Goal: Use online tool/utility: Use online tool/utility

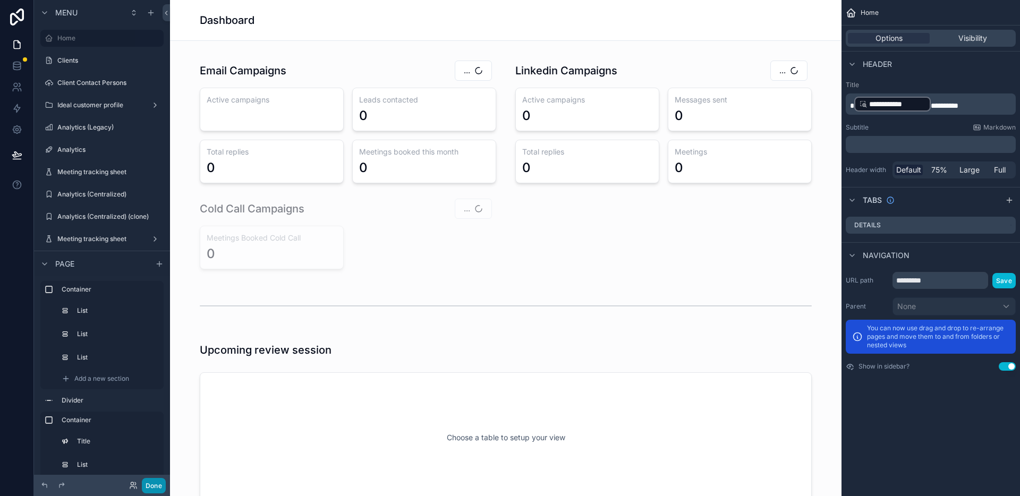
click at [163, 485] on button "Done" at bounding box center [154, 485] width 24 height 15
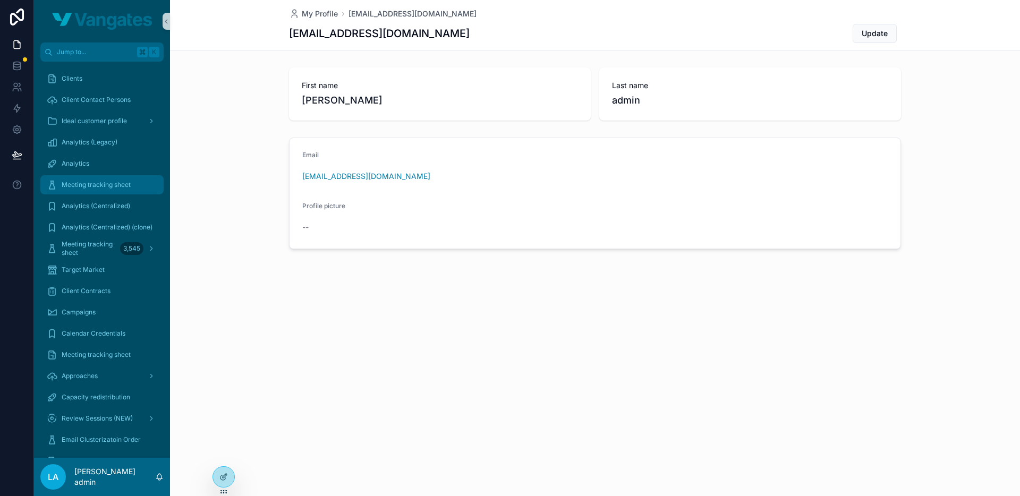
click at [107, 191] on div "Meeting tracking sheet" at bounding box center [102, 184] width 111 height 17
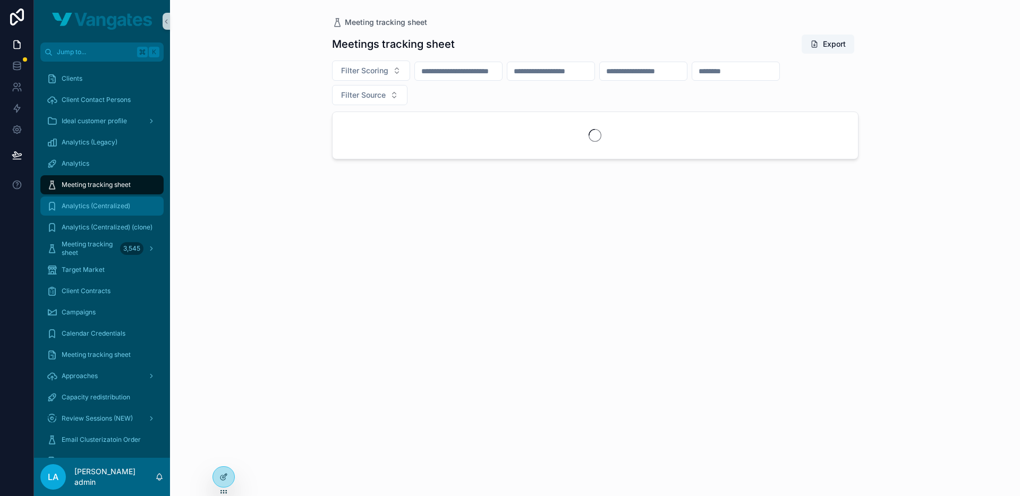
click at [92, 215] on link "Analytics (Centralized)" at bounding box center [101, 206] width 123 height 19
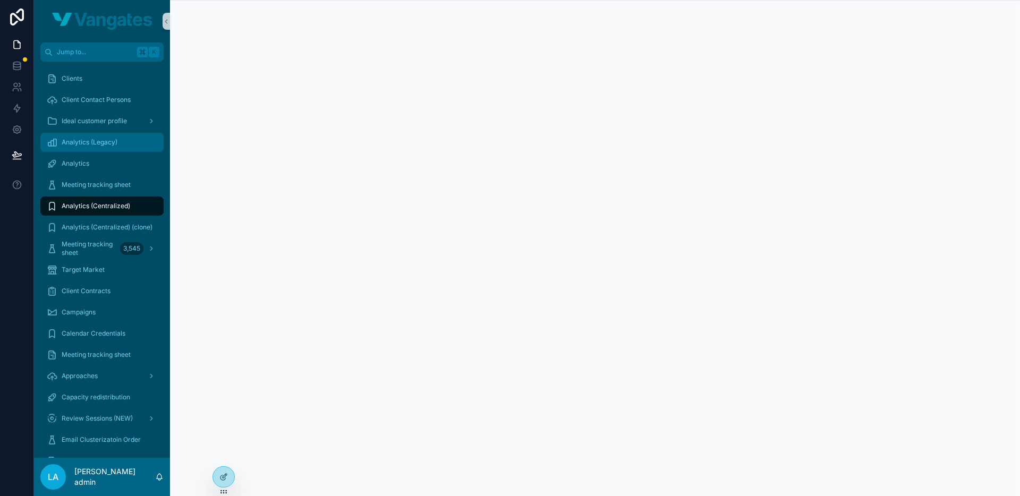
click at [97, 139] on span "Analytics (Legacy)" at bounding box center [90, 142] width 56 height 9
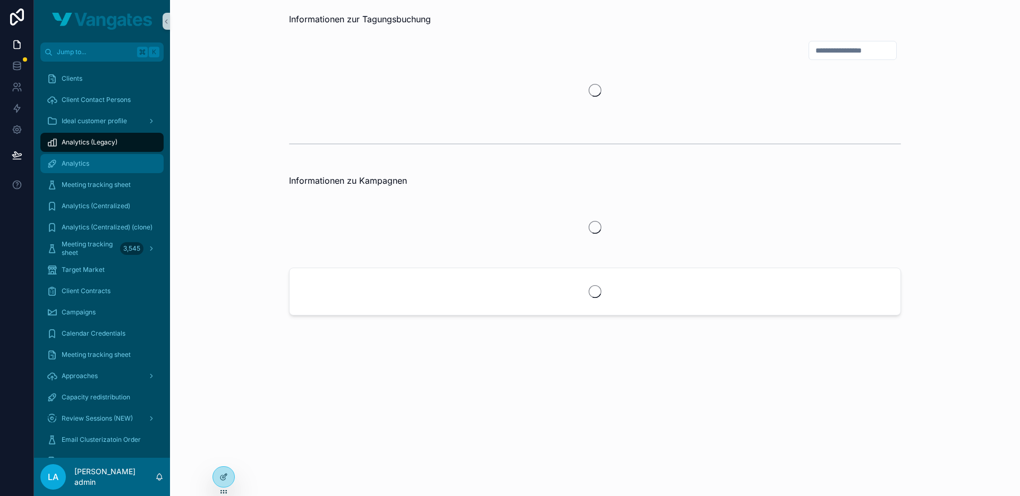
click at [78, 165] on span "Analytics" at bounding box center [76, 163] width 28 height 9
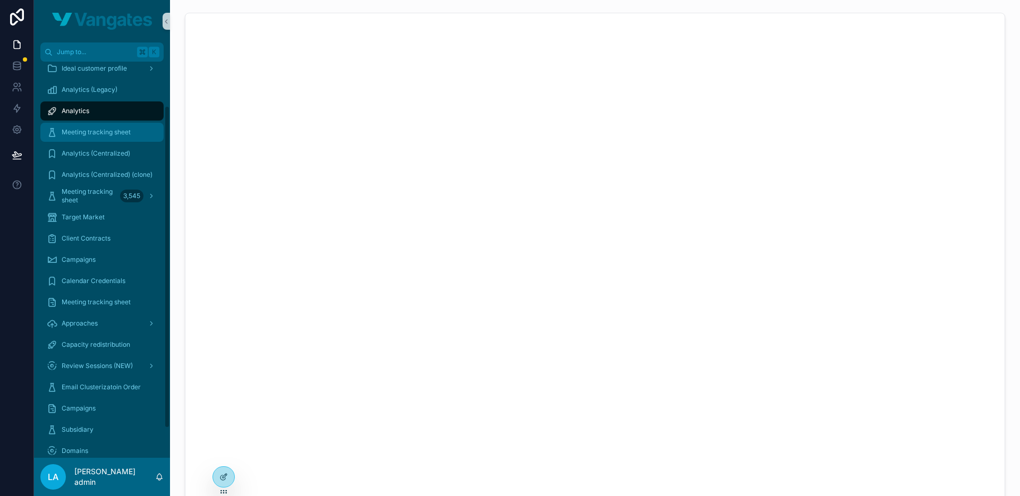
scroll to position [54, 0]
click at [128, 387] on span "Email Clusterizatoin Order" at bounding box center [101, 386] width 79 height 9
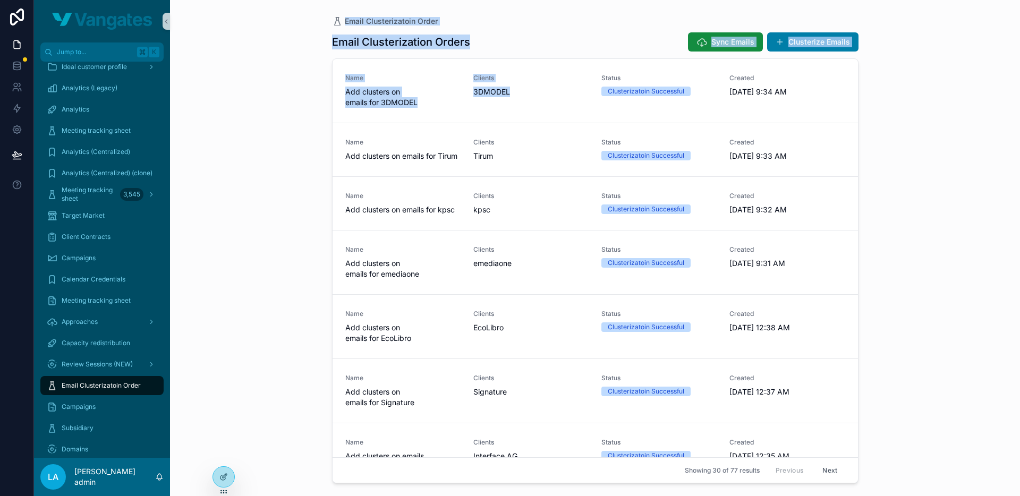
drag, startPoint x: 515, startPoint y: 94, endPoint x: 519, endPoint y: 11, distance: 82.4
click at [519, 11] on div "Email Clusterizatoin Order Email Clusterization Orders Sync Emails Clusterize E…" at bounding box center [596, 242] width 544 height 484
click at [520, 46] on div "Email Clusterization Orders Sync Emails Clusterize Emails" at bounding box center [595, 42] width 527 height 20
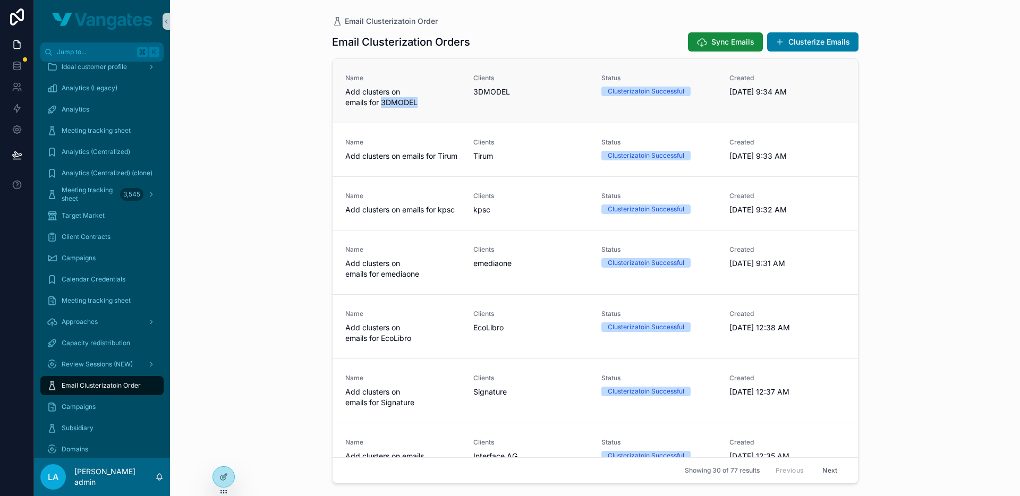
copy span "3DMODEL"
drag, startPoint x: 427, startPoint y: 104, endPoint x: 382, endPoint y: 104, distance: 44.6
click at [382, 104] on span "Add clusters on emails for 3DMODEL" at bounding box center [402, 97] width 115 height 21
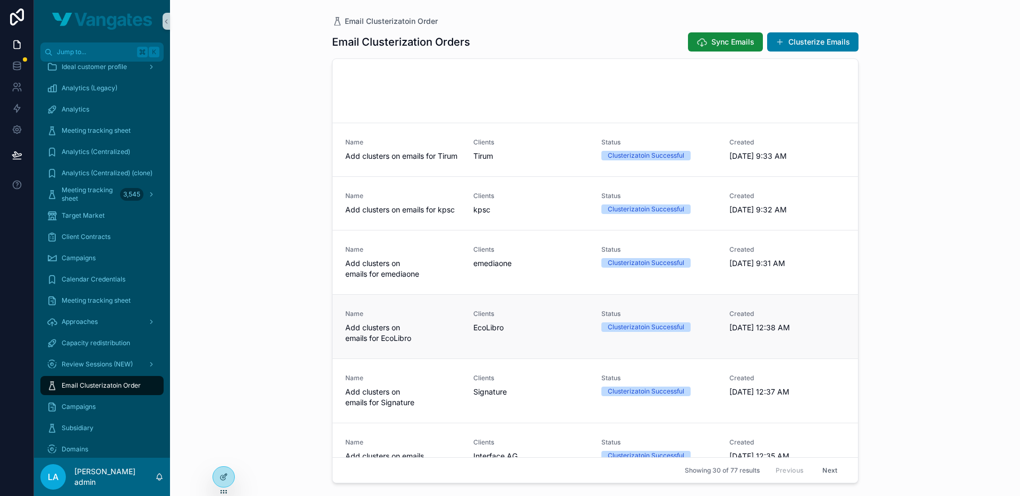
scroll to position [1402, 0]
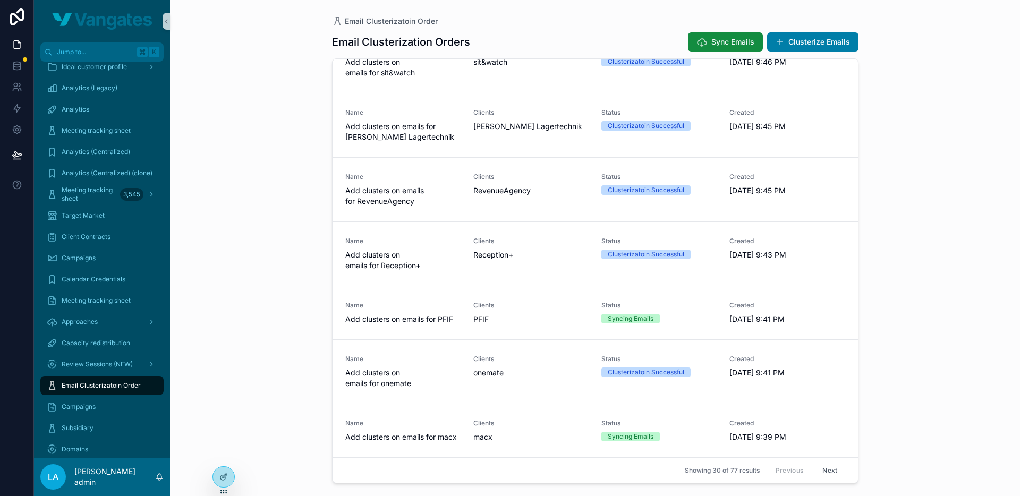
click at [833, 472] on button "Next" at bounding box center [830, 470] width 30 height 16
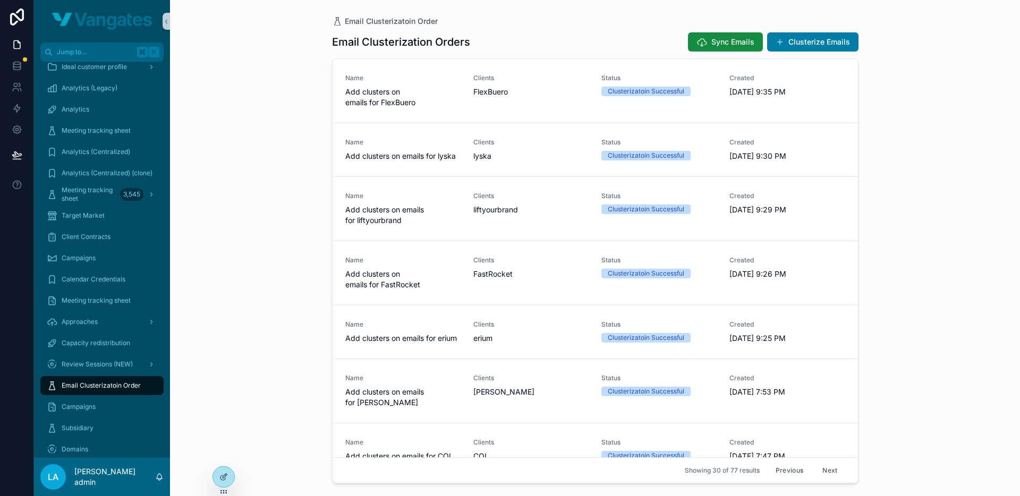
click at [831, 473] on button "Next" at bounding box center [830, 470] width 30 height 16
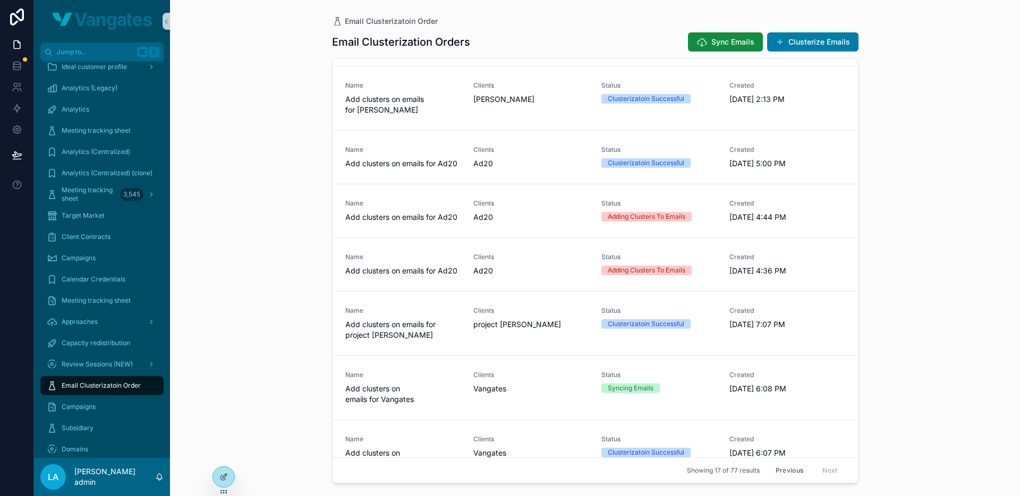
scroll to position [350, 0]
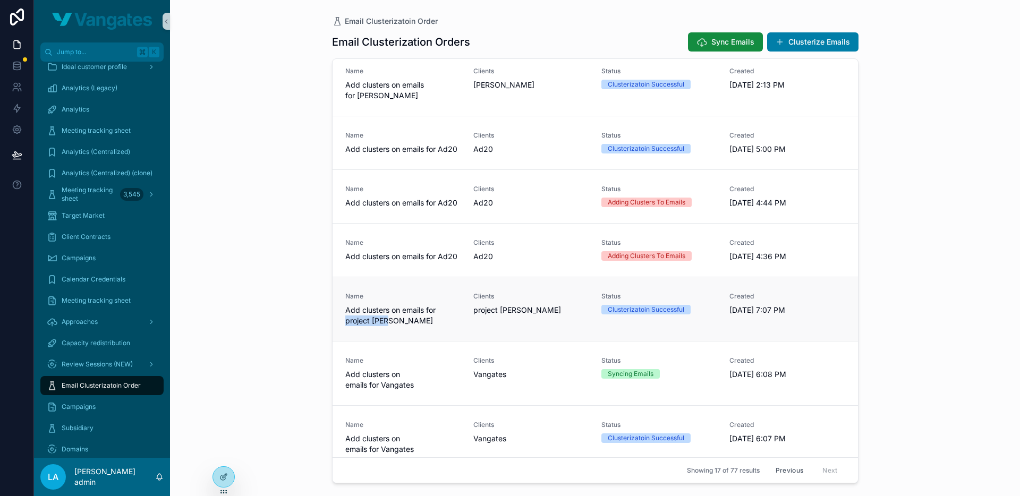
drag, startPoint x: 425, startPoint y: 320, endPoint x: 383, endPoint y: 320, distance: 41.5
click at [383, 320] on span "Add clusters on emails for project [PERSON_NAME]" at bounding box center [402, 315] width 115 height 21
drag, startPoint x: 380, startPoint y: 385, endPoint x: 447, endPoint y: 384, distance: 67.0
click at [447, 384] on span "Add clusters on emails for Vangates" at bounding box center [402, 379] width 115 height 21
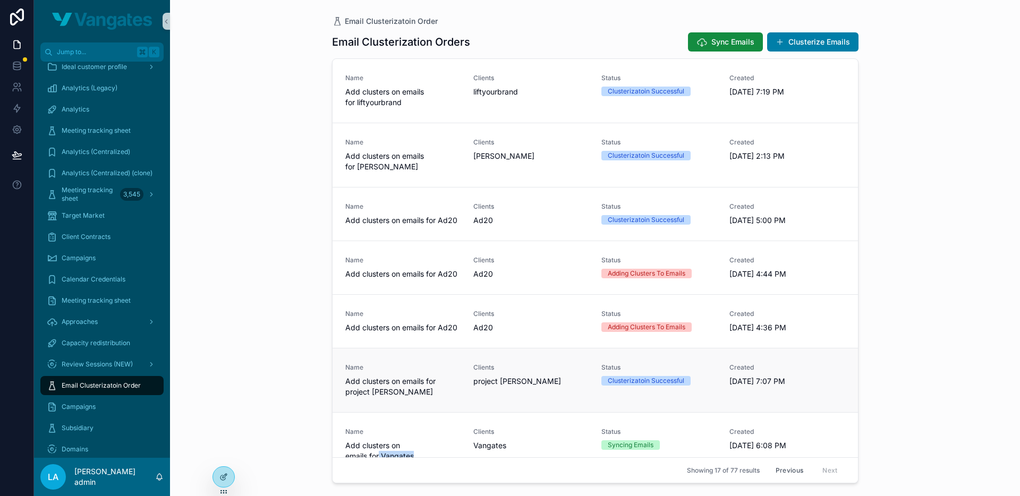
scroll to position [270, 0]
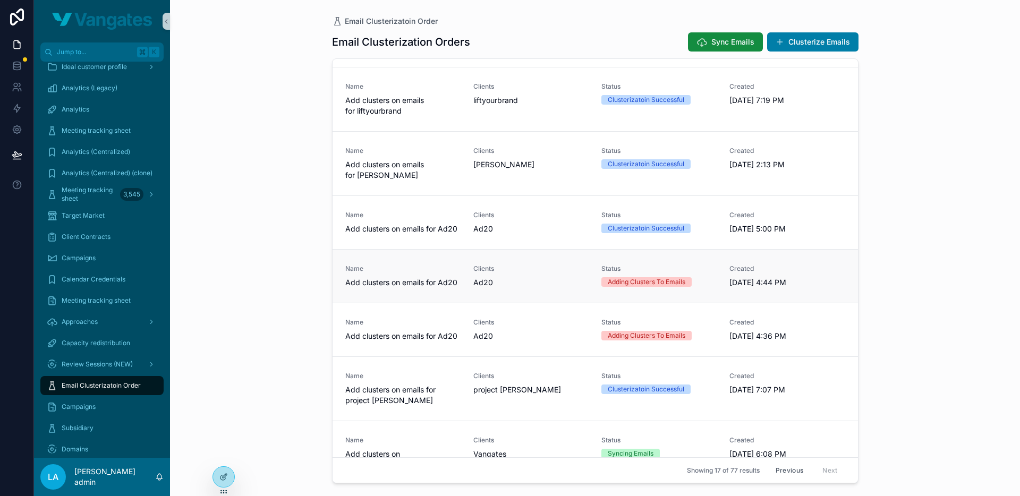
click at [484, 285] on span "Ad20" at bounding box center [483, 282] width 20 height 11
copy span "Ad20"
